Goal: Information Seeking & Learning: Learn about a topic

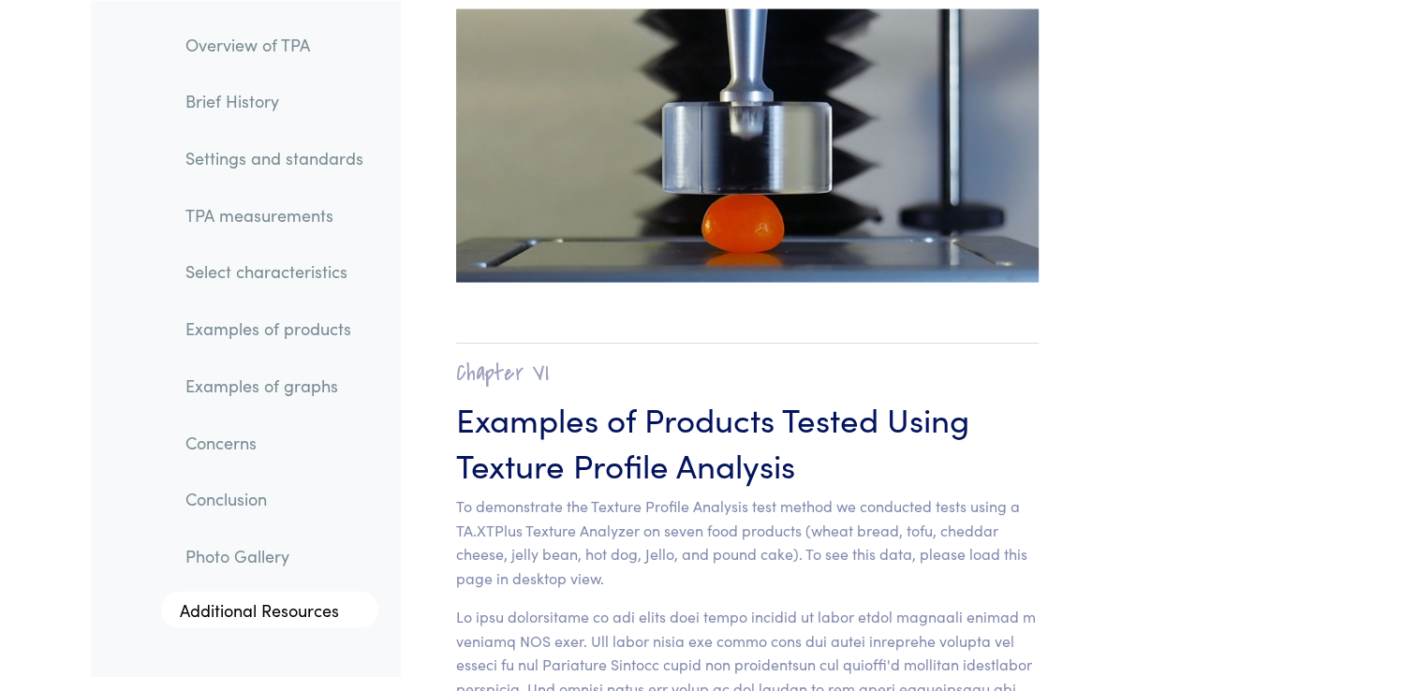
scroll to position [17613, 0]
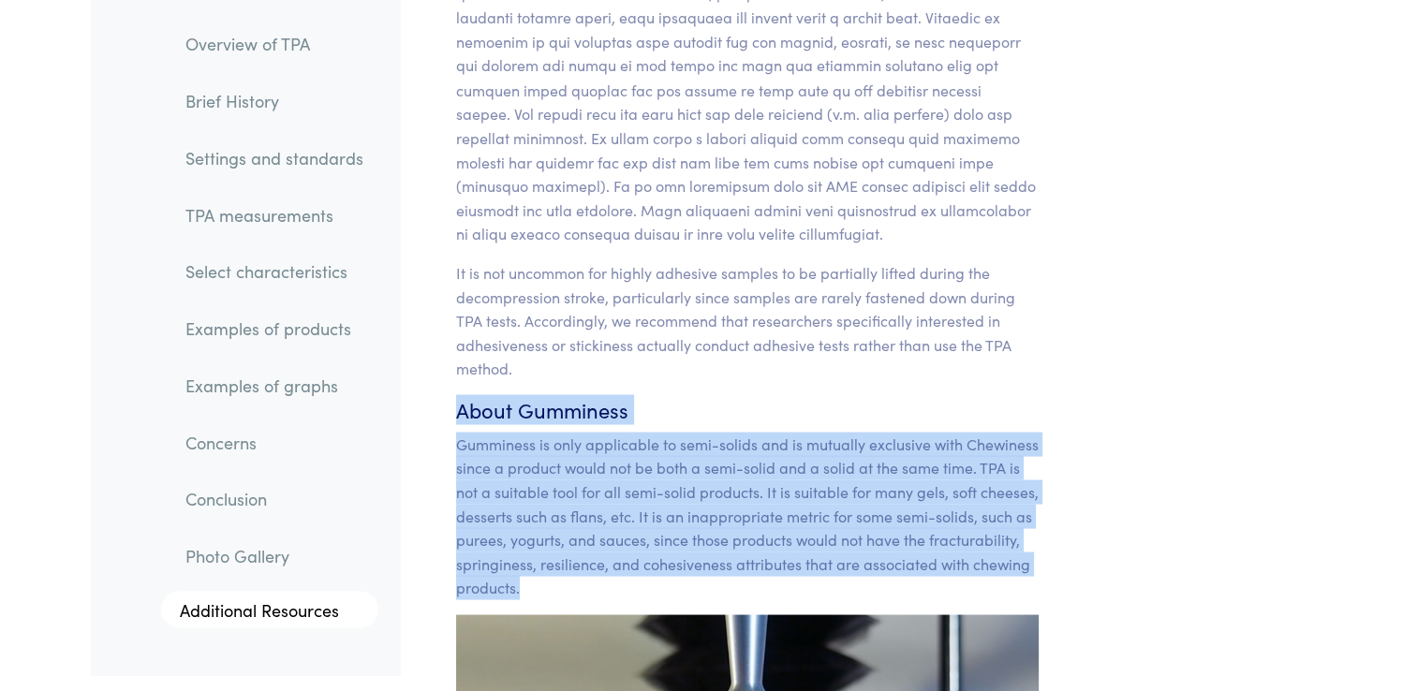
drag, startPoint x: 456, startPoint y: 364, endPoint x: 541, endPoint y: 541, distance: 196.5
copy section "About Gumminess Gumminess is only applicable to semi-solids and is mutually exc…"
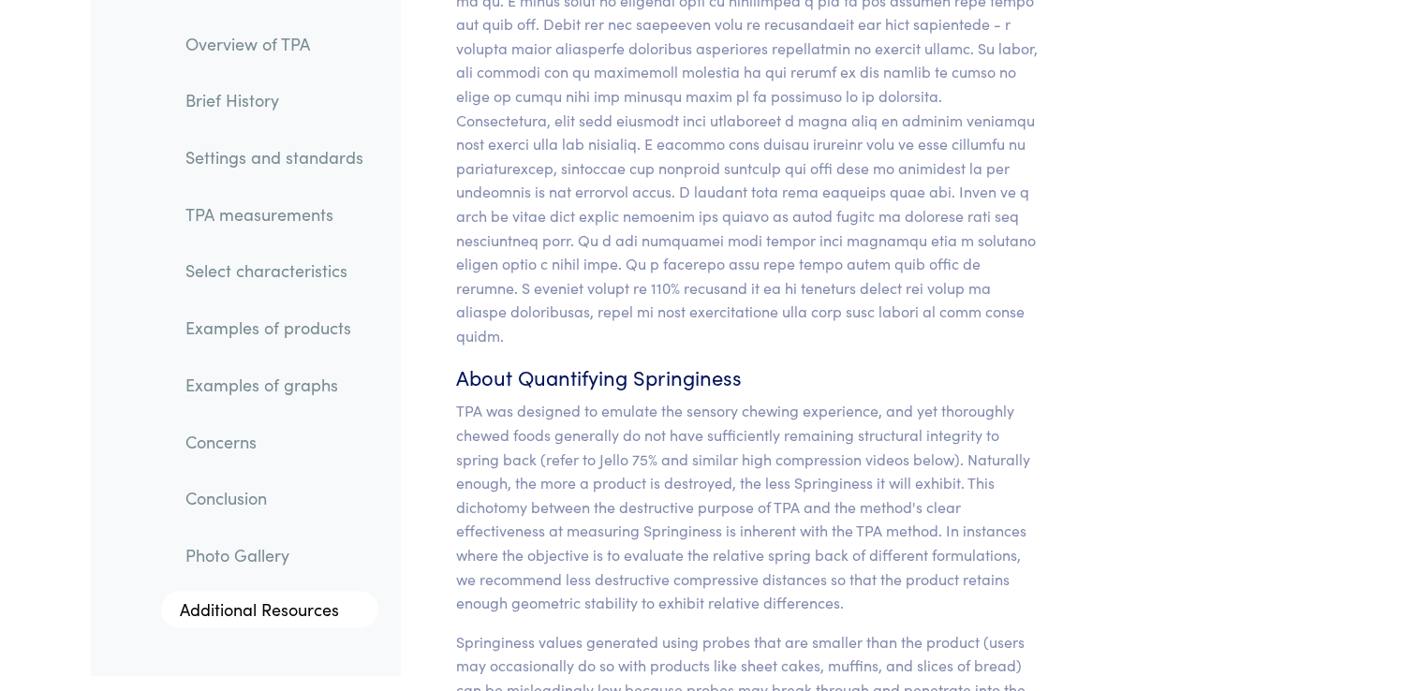
scroll to position [15799, 0]
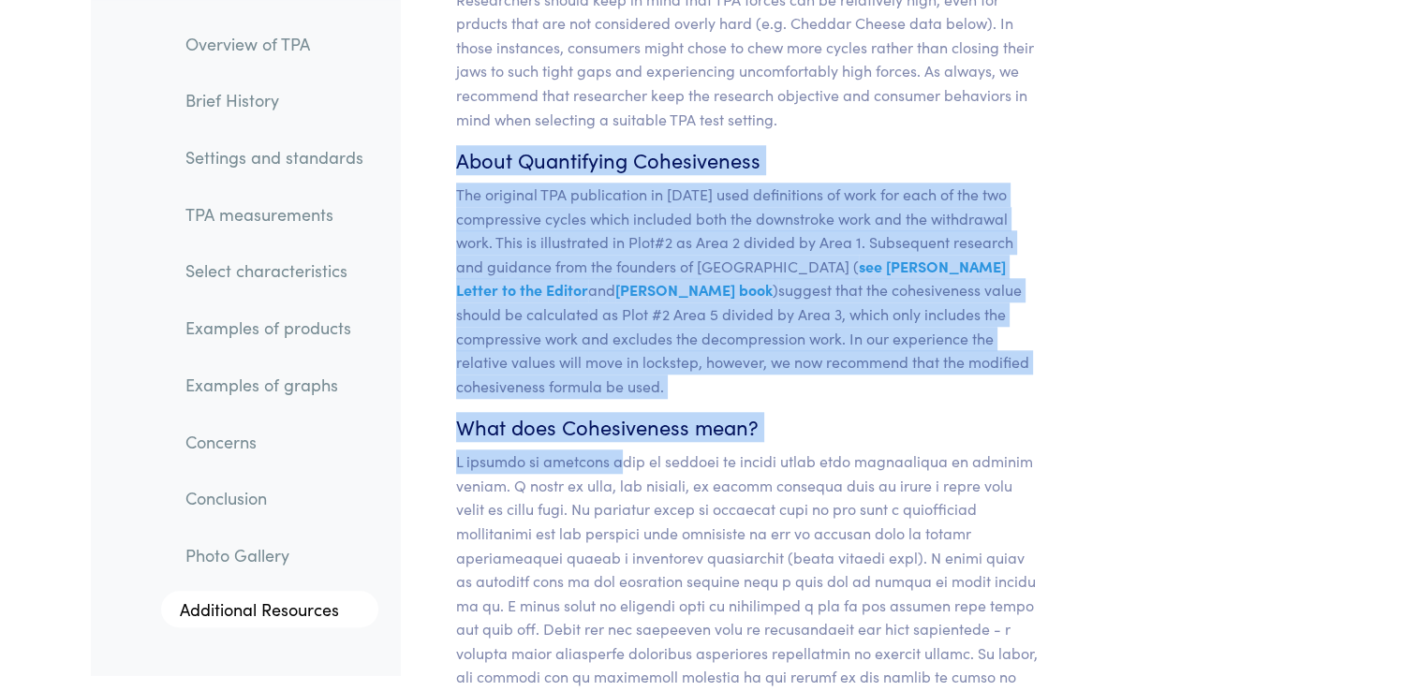
drag, startPoint x: 456, startPoint y: 137, endPoint x: 613, endPoint y: 429, distance: 331.4
click at [613, 450] on p at bounding box center [747, 701] width 583 height 503
click at [600, 413] on h6 "What does Cohesiveness mean?" at bounding box center [747, 427] width 583 height 29
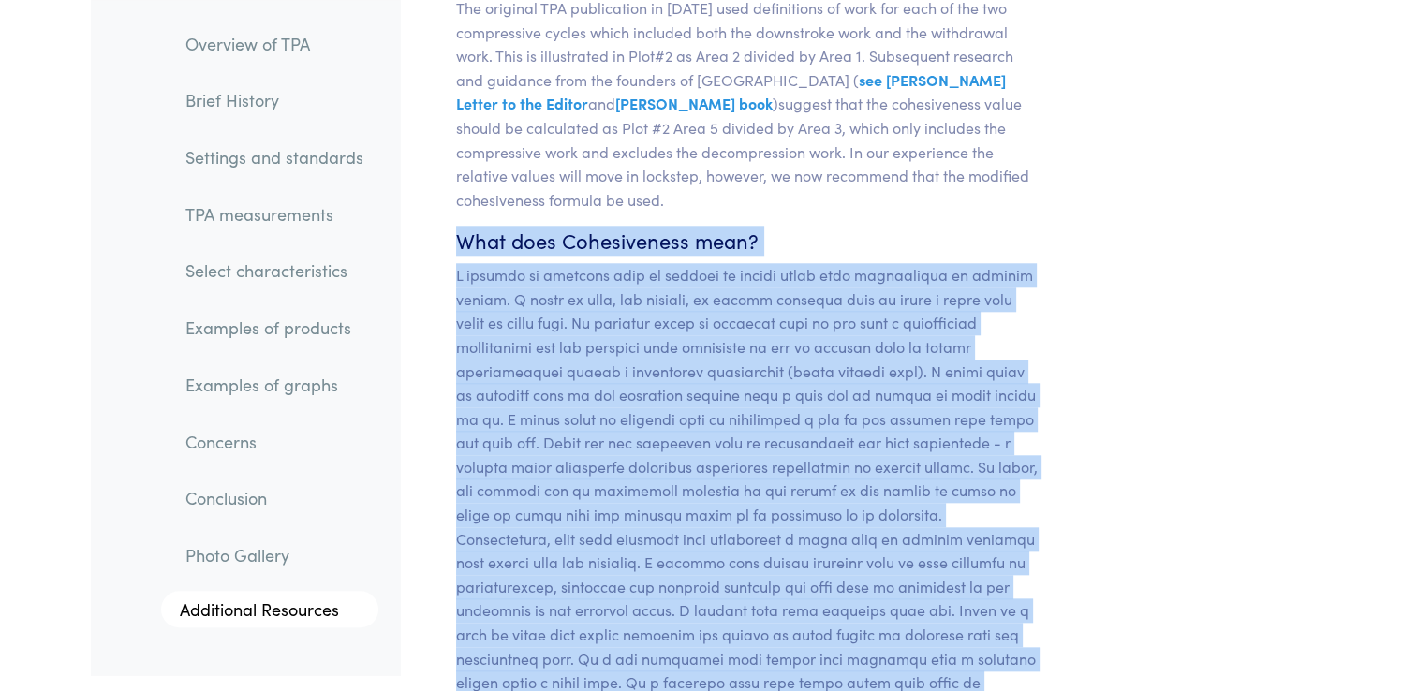
scroll to position [16200, 0]
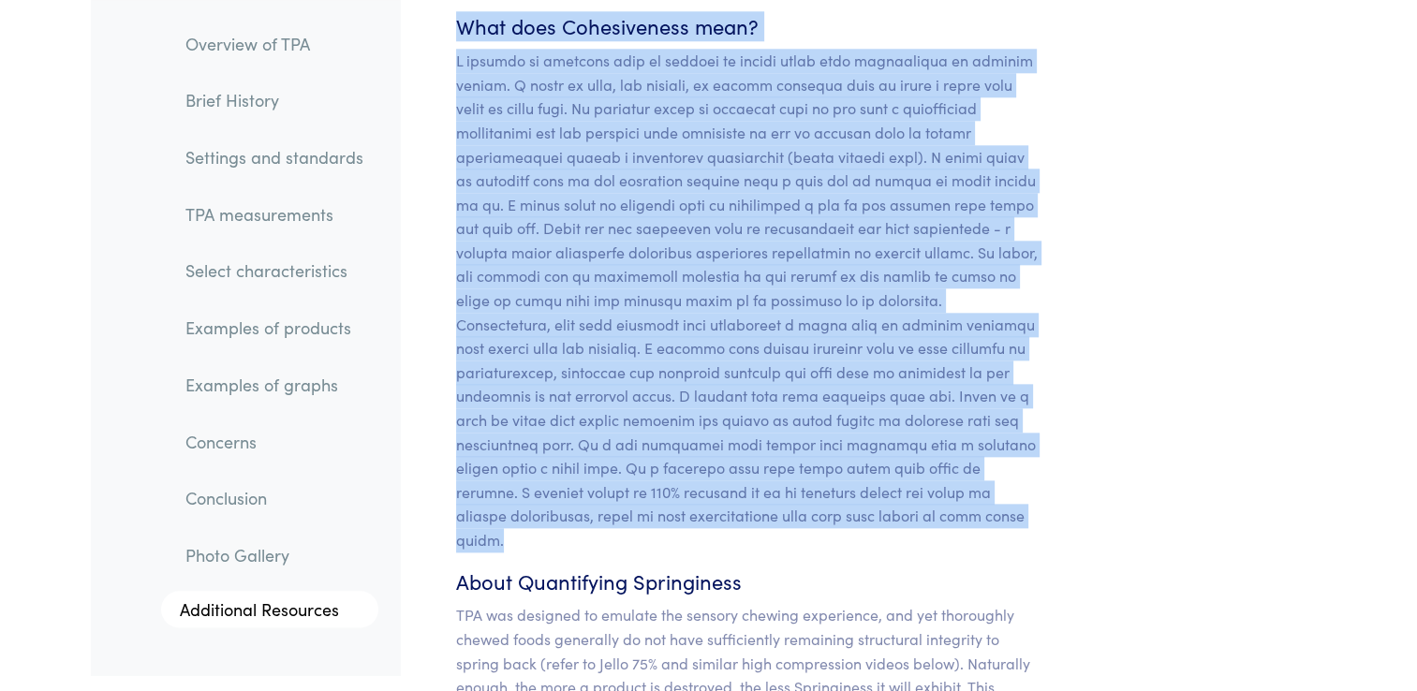
drag, startPoint x: 450, startPoint y: 403, endPoint x: 870, endPoint y: 500, distance: 431.7
click at [870, 500] on section "Chapter V Discussion of Hardness, Cohesiveness, Springiness, Gumminess and Adhe…" at bounding box center [747, 362] width 673 height 3922
copy section "What does Cohesiveness mean? A product is cohesive when it adheres to itself un…"
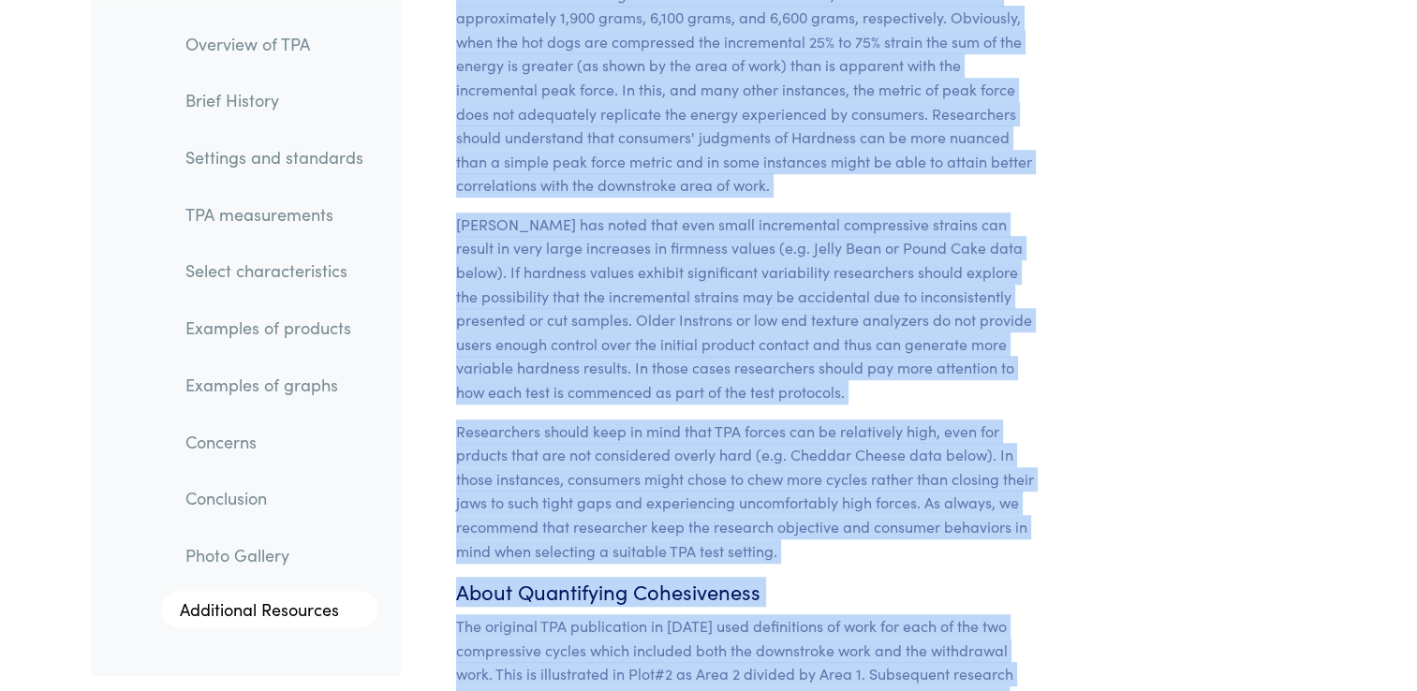
scroll to position [15415, 0]
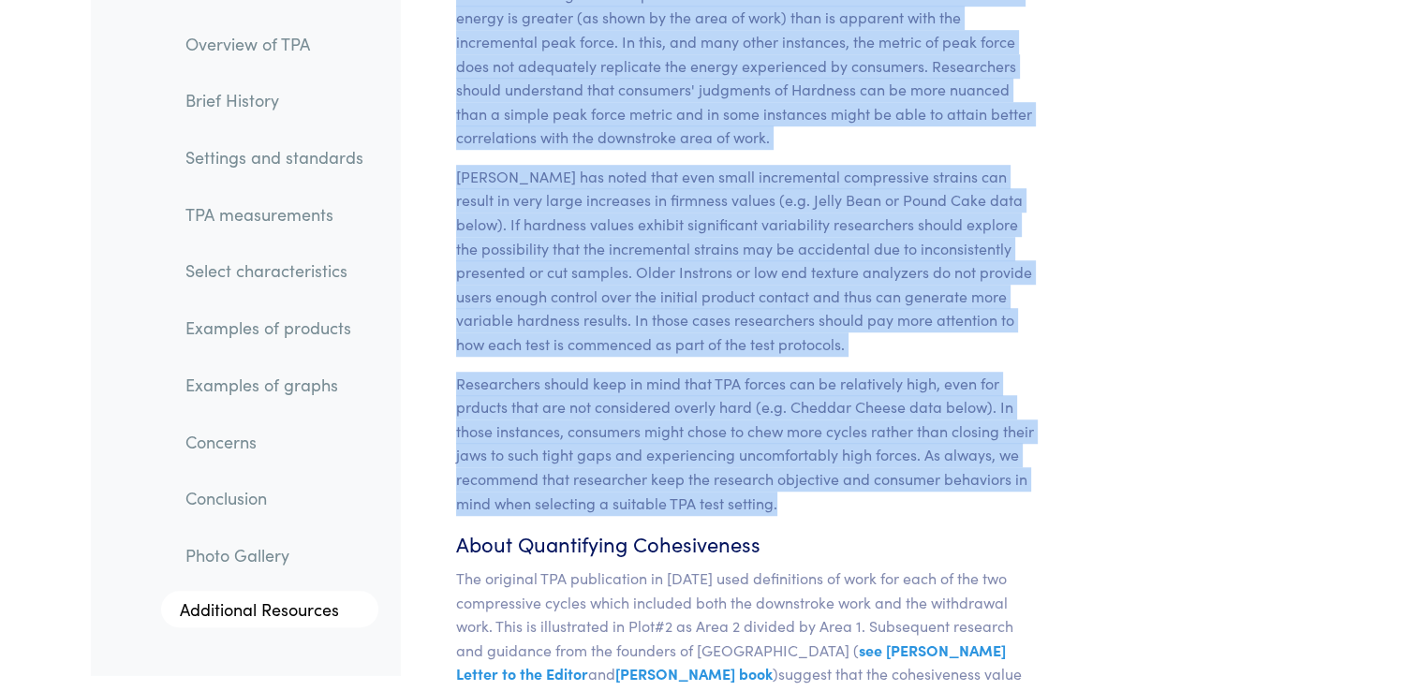
copy section "About Quantifying Hardness The original articles introducing TPA described Hard…"
drag, startPoint x: 455, startPoint y: 441, endPoint x: 928, endPoint y: 480, distance: 474.6
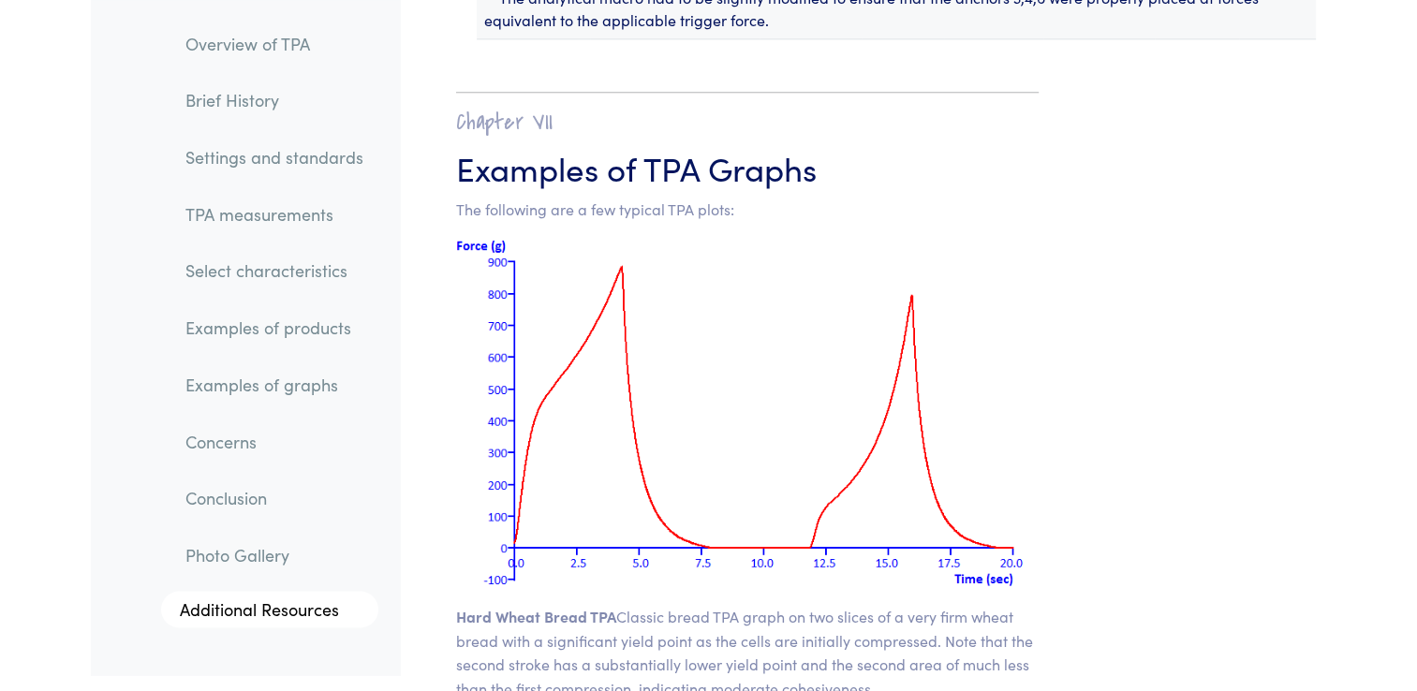
scroll to position [23106, 0]
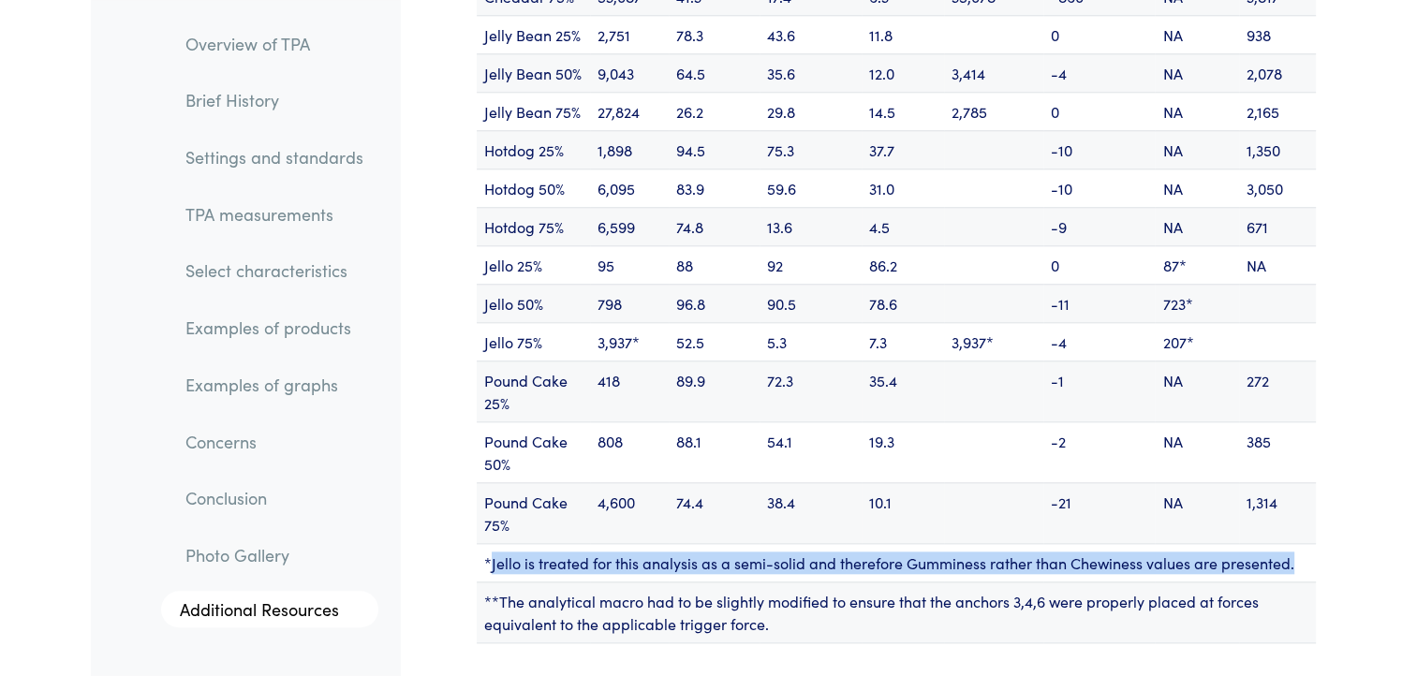
drag, startPoint x: 488, startPoint y: 510, endPoint x: 1294, endPoint y: 514, distance: 806.4
click at [1294, 543] on td "*Jello is treated for this analysis as a semi-solid and therefore Gumminess rat…" at bounding box center [896, 562] width 839 height 38
copy td "Jello is treated for this analysis as a semi-solid and therefore Gumminess rath…"
